Goal: Transaction & Acquisition: Purchase product/service

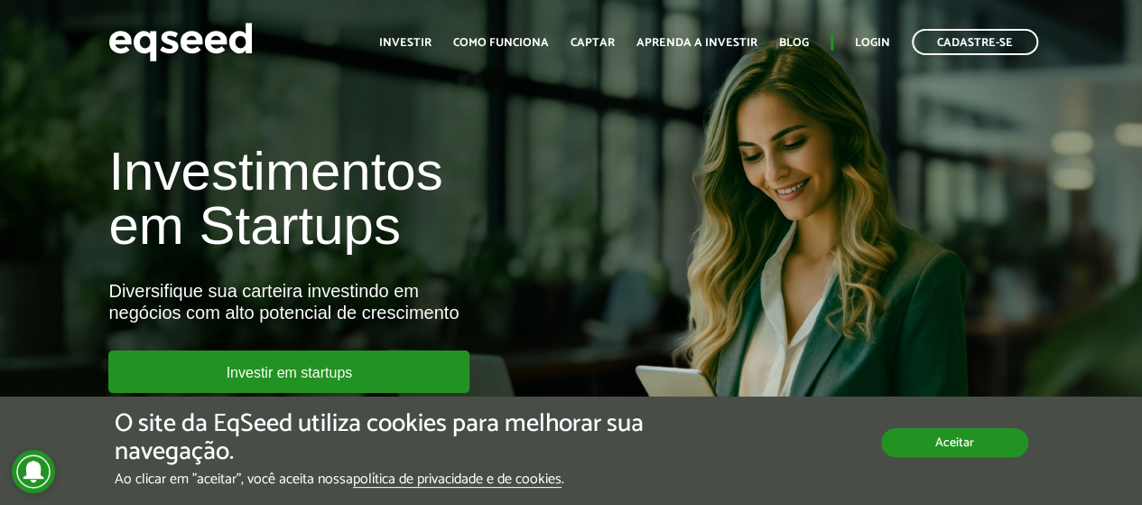
click at [929, 452] on button "Aceitar" at bounding box center [954, 442] width 147 height 29
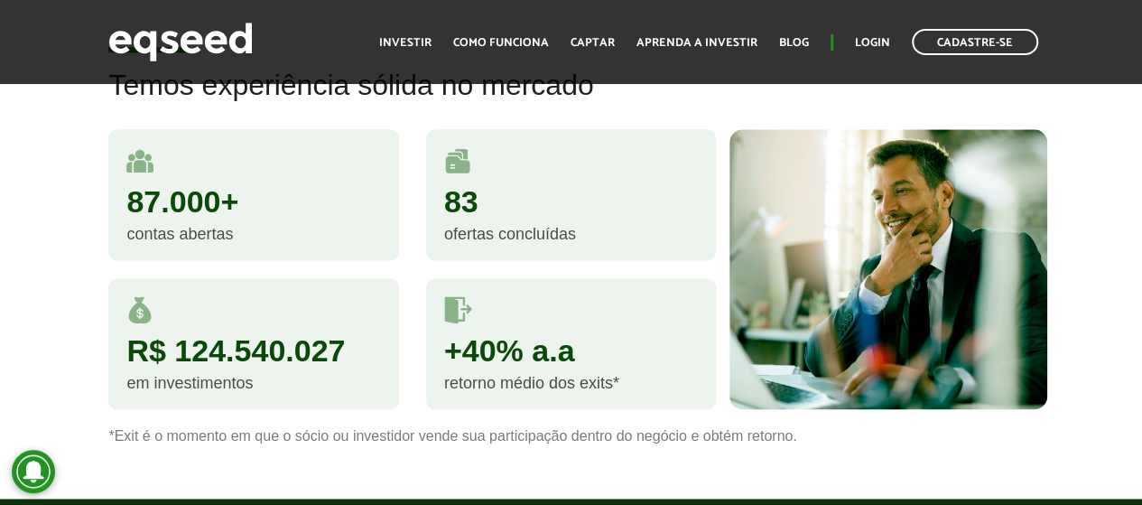
scroll to position [1174, 0]
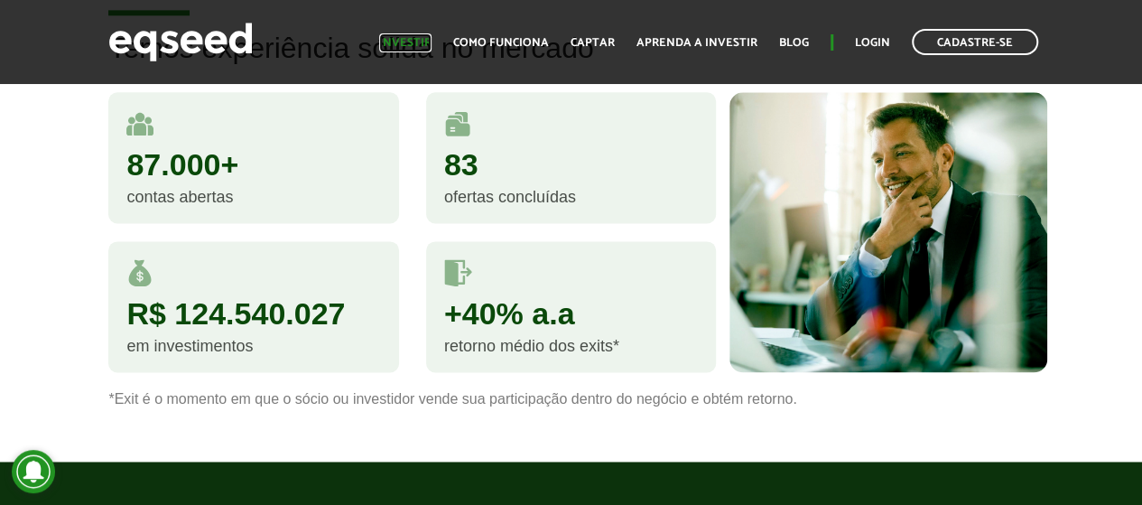
click at [427, 41] on link "Investir" at bounding box center [405, 43] width 52 height 12
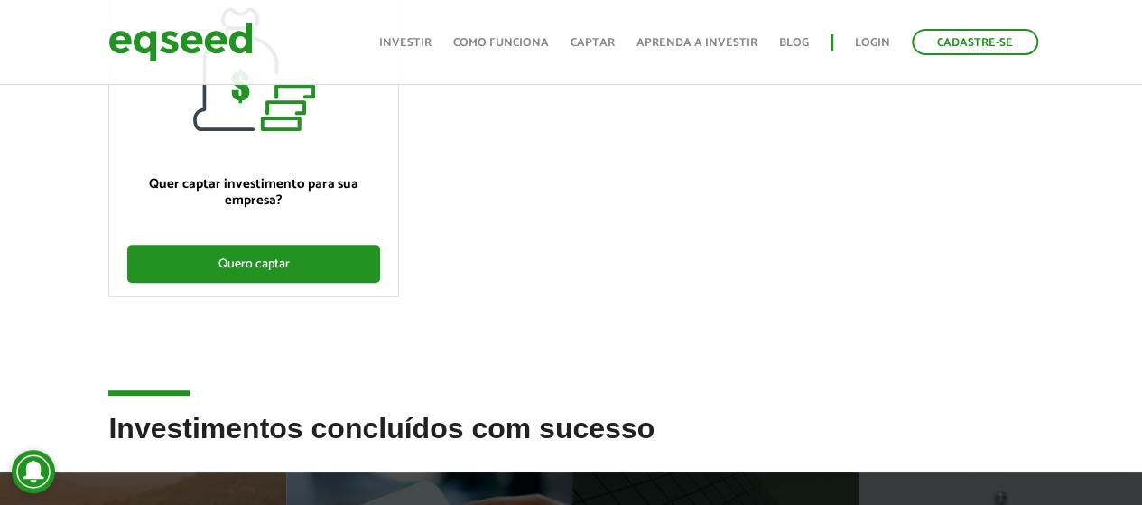
scroll to position [632, 0]
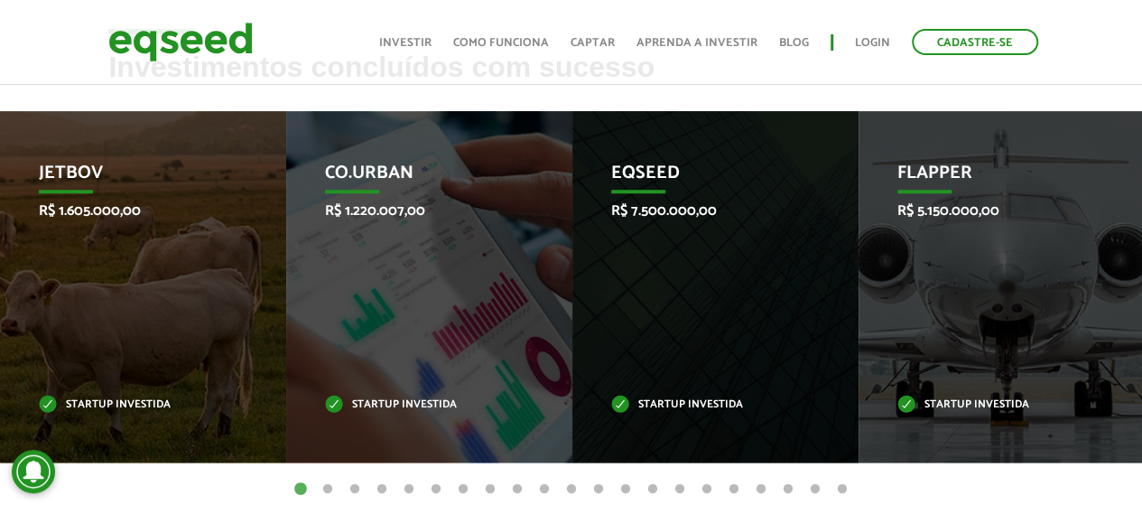
click at [330, 485] on button "2" at bounding box center [328, 489] width 18 height 18
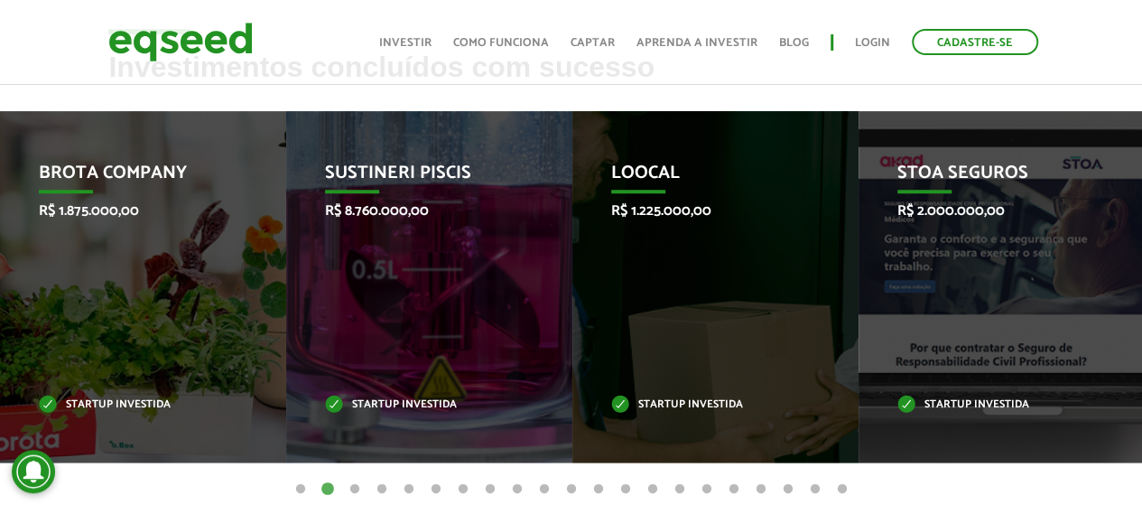
click at [359, 488] on button "3" at bounding box center [355, 489] width 18 height 18
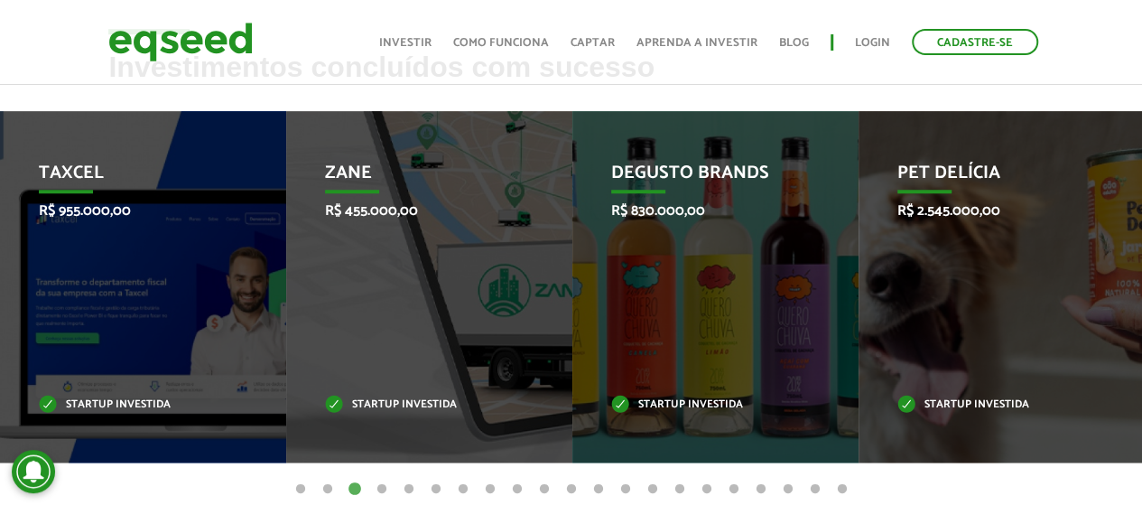
click at [427, 487] on button "6" at bounding box center [436, 489] width 18 height 18
